Goal: Transaction & Acquisition: Obtain resource

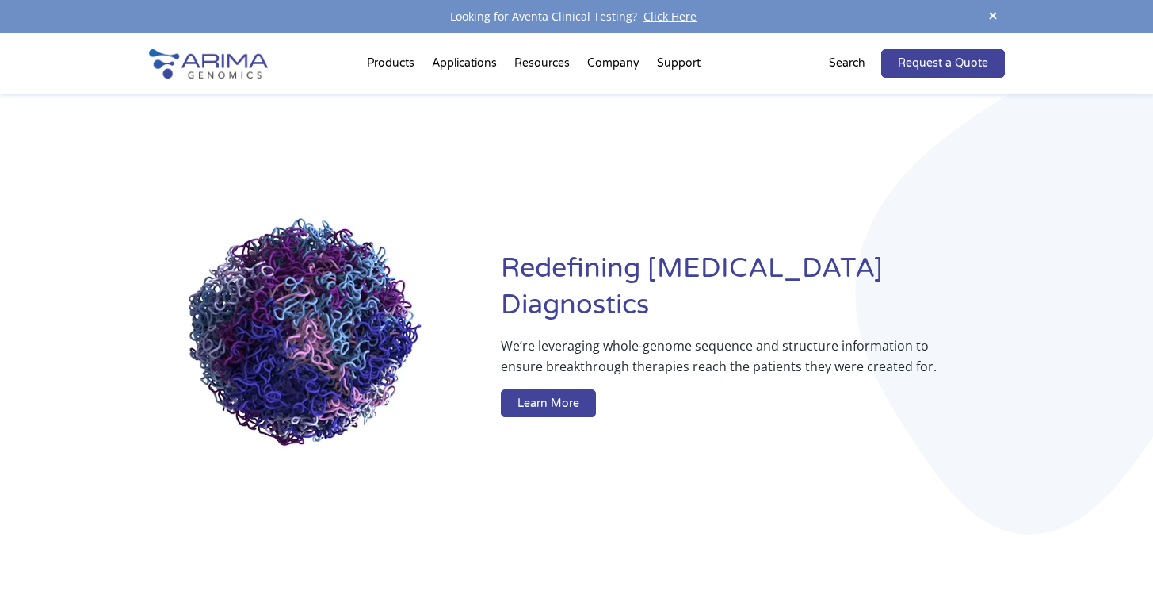
click at [992, 19] on span at bounding box center [993, 16] width 24 height 21
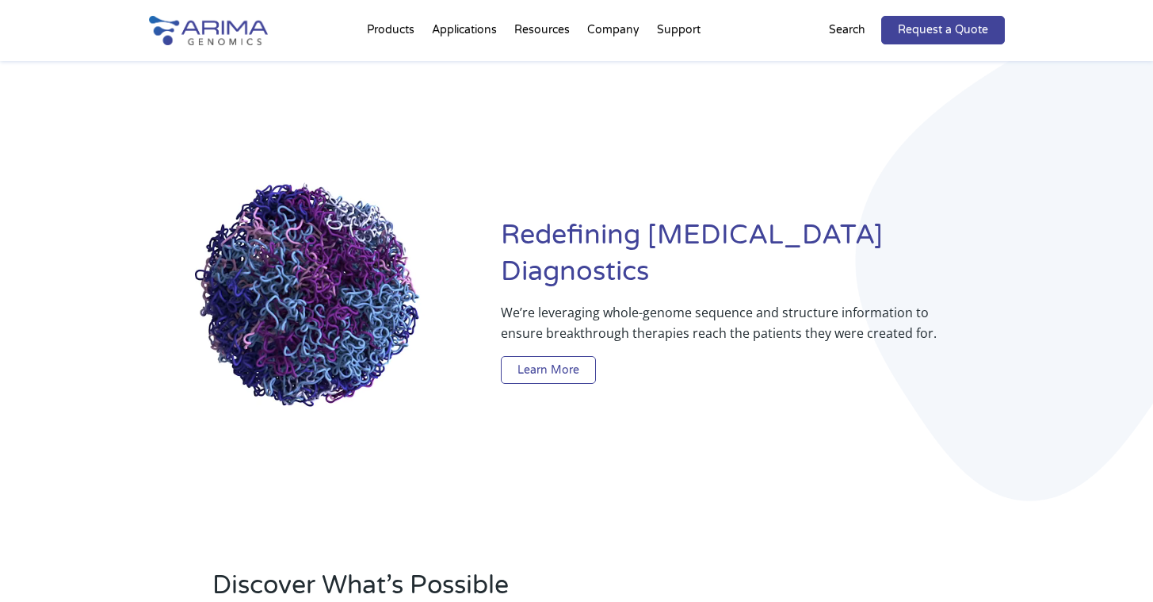
click at [578, 356] on link "Learn More" at bounding box center [548, 370] width 95 height 29
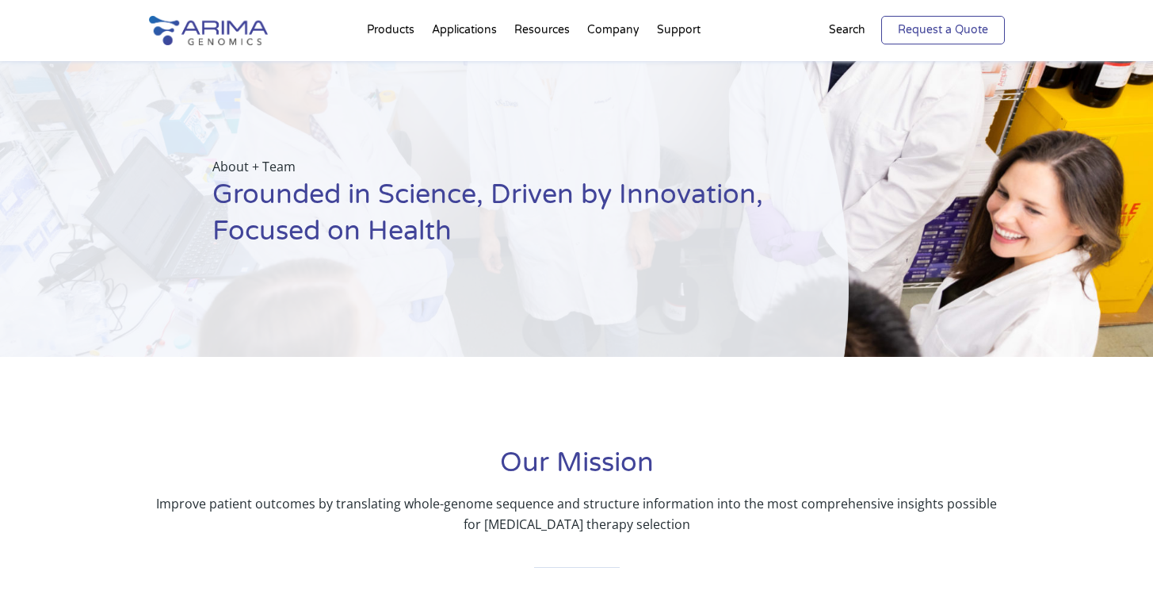
click at [936, 31] on link "Request a Quote" at bounding box center [944, 30] width 124 height 29
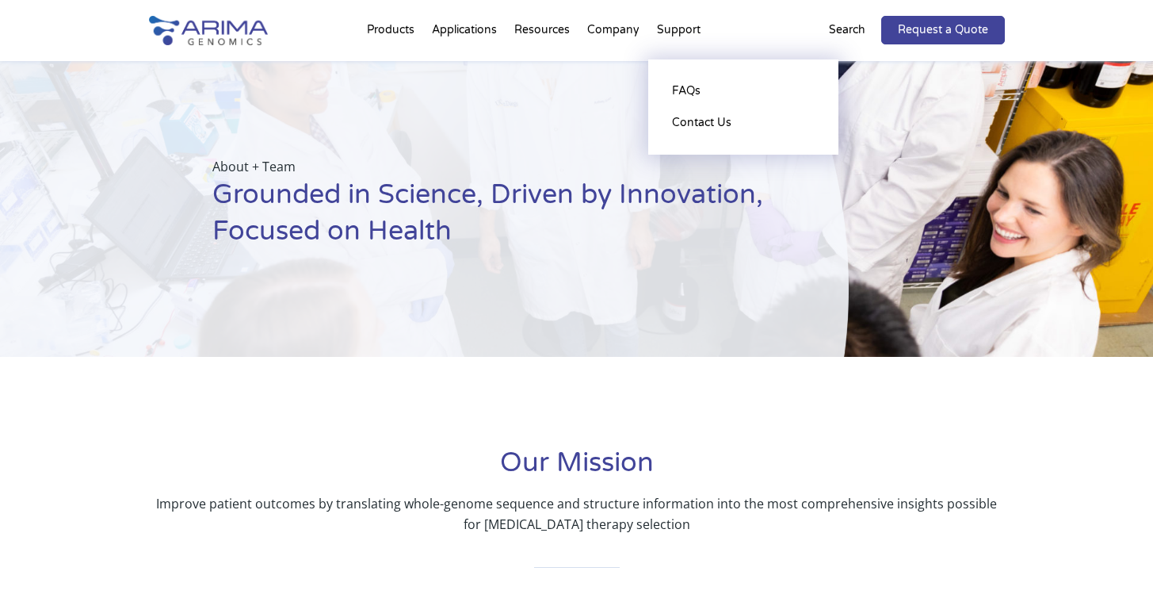
click at [660, 28] on li "Support FAQs Contact Us" at bounding box center [678, 33] width 61 height 54
click at [678, 35] on li "Support FAQs Contact Us" at bounding box center [678, 33] width 61 height 54
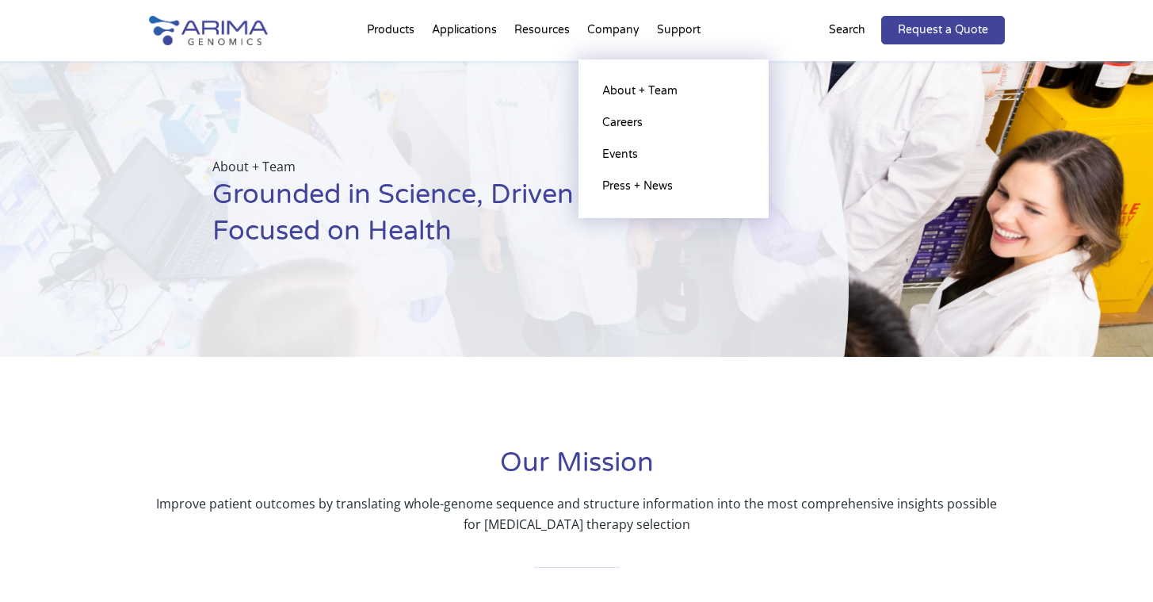
click at [617, 35] on li "Company About + Team Careers Events Press + News" at bounding box center [614, 33] width 70 height 54
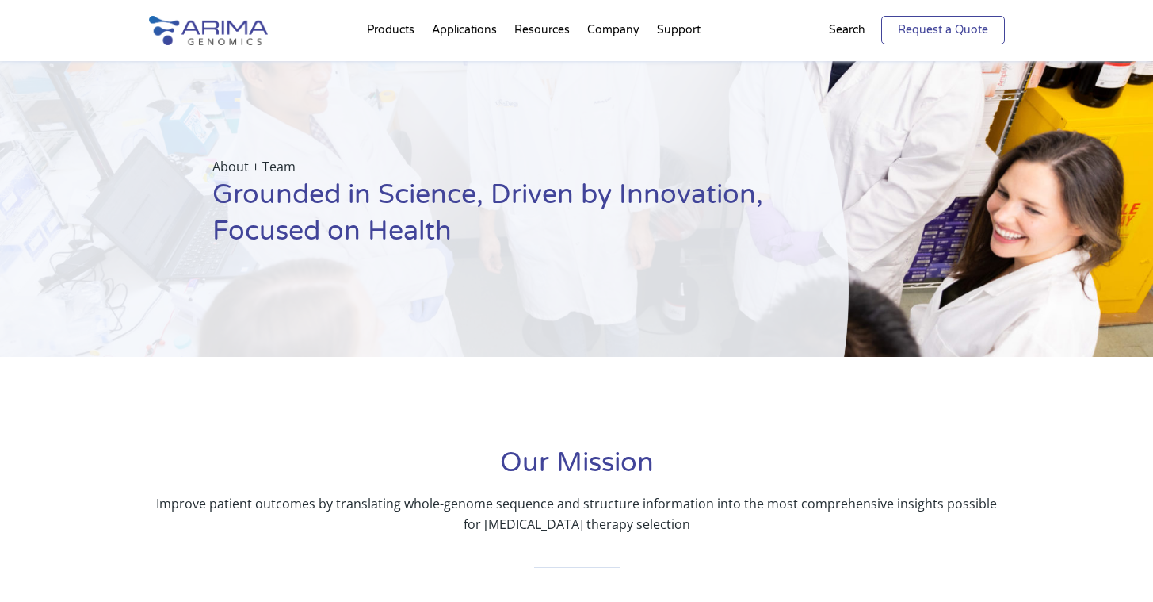
click at [948, 34] on link "Request a Quote" at bounding box center [944, 30] width 124 height 29
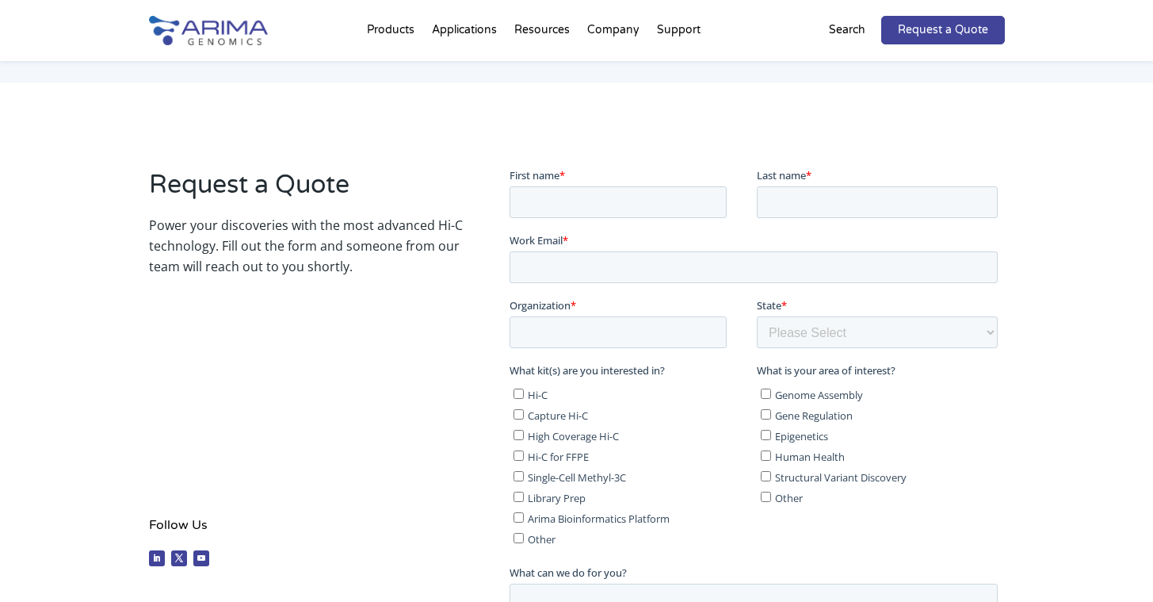
scroll to position [193, 0]
